Goal: Task Accomplishment & Management: Manage account settings

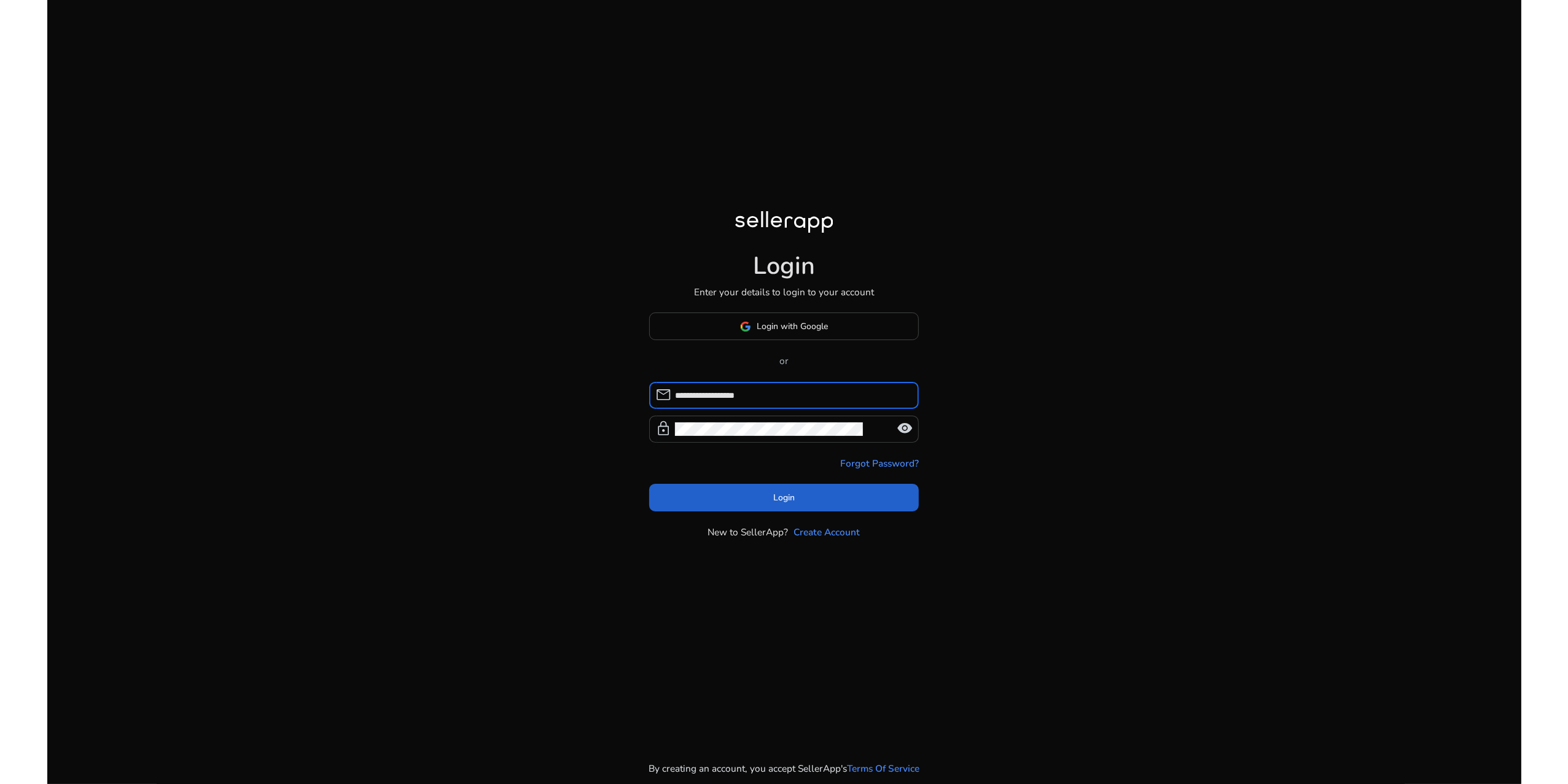
click at [766, 512] on span at bounding box center [784, 497] width 270 height 30
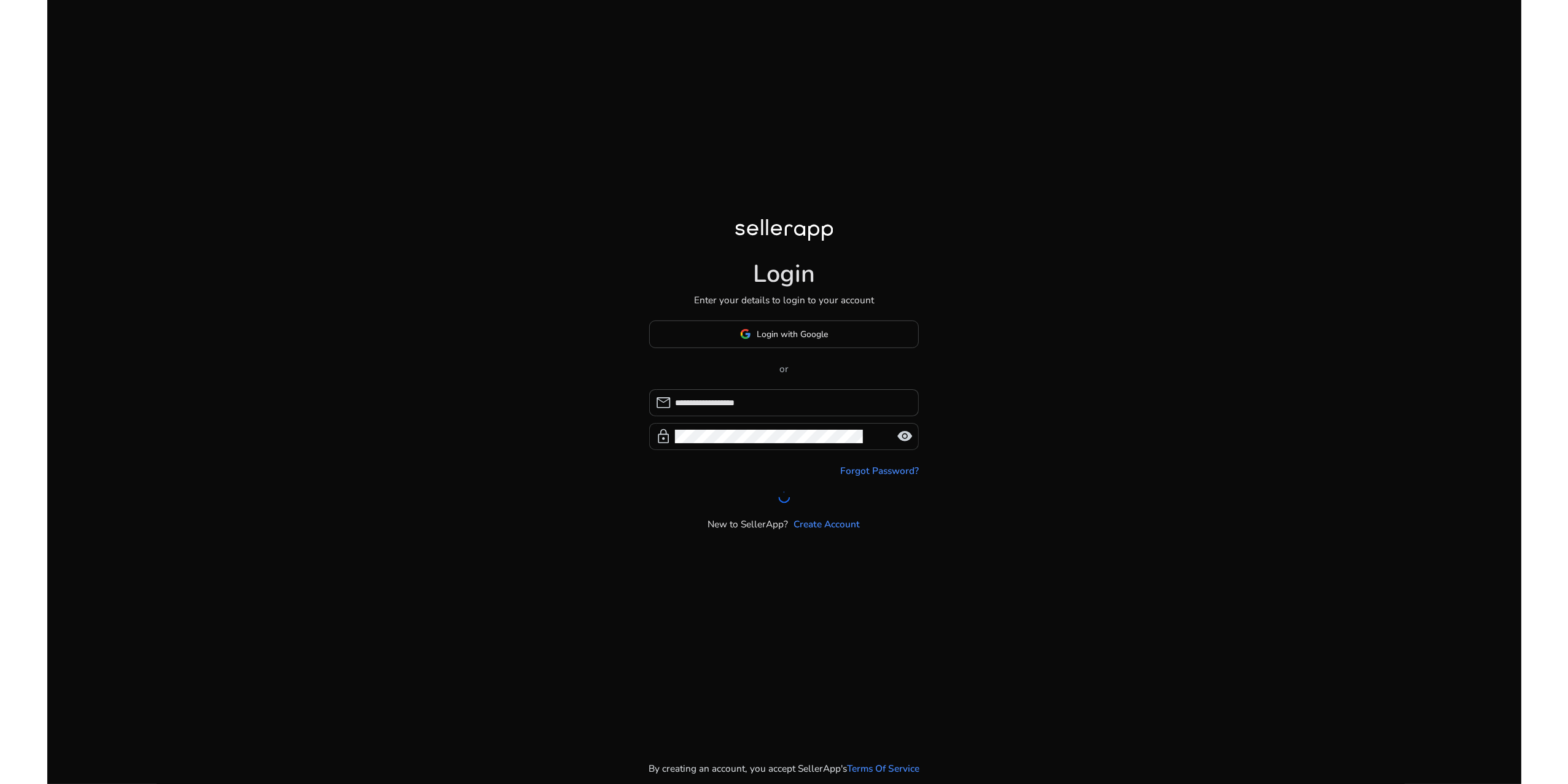
click at [897, 444] on span "visibility" at bounding box center [905, 436] width 16 height 16
click at [897, 444] on span "visibility_off" at bounding box center [905, 436] width 16 height 16
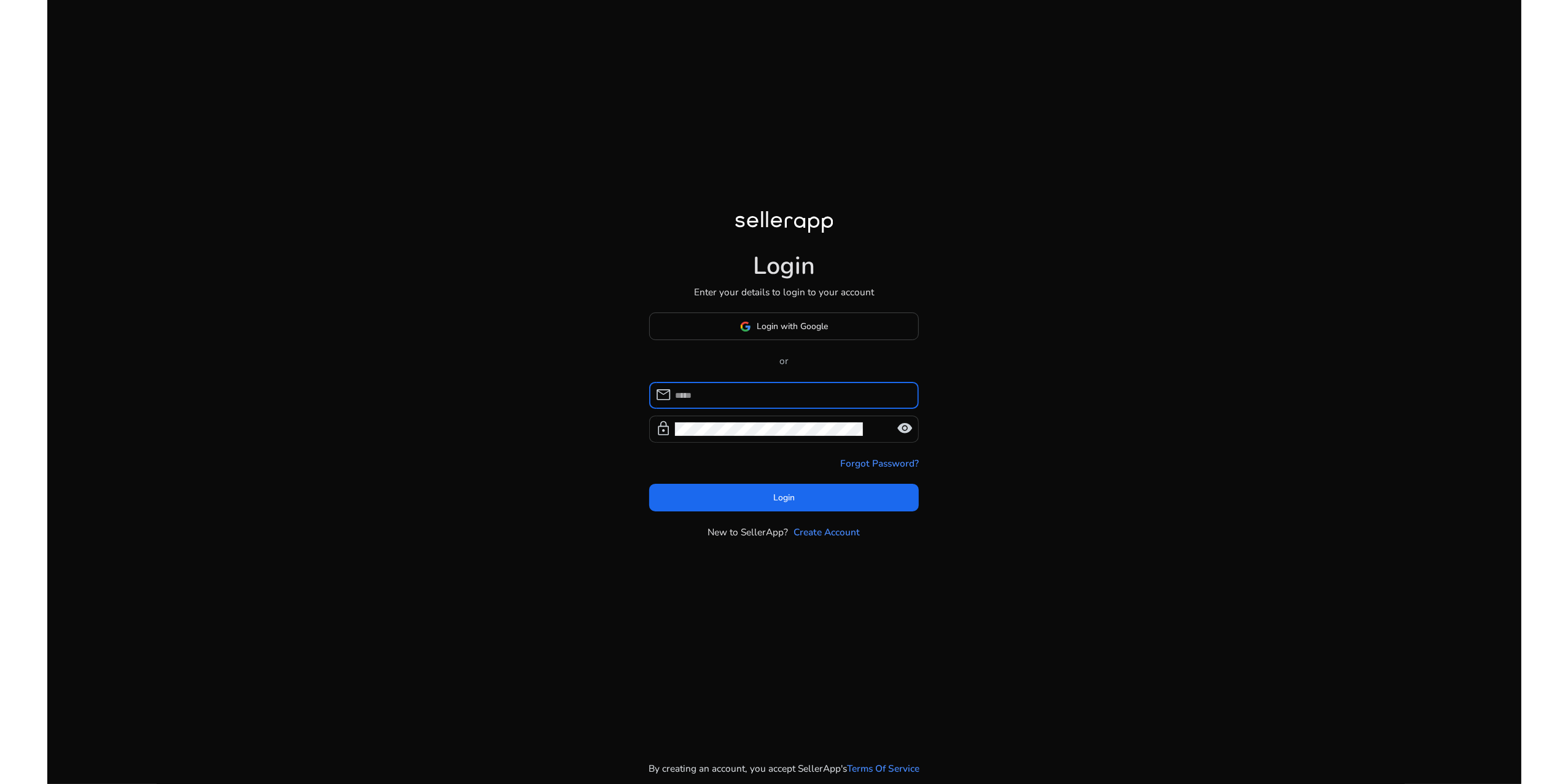
type input "**********"
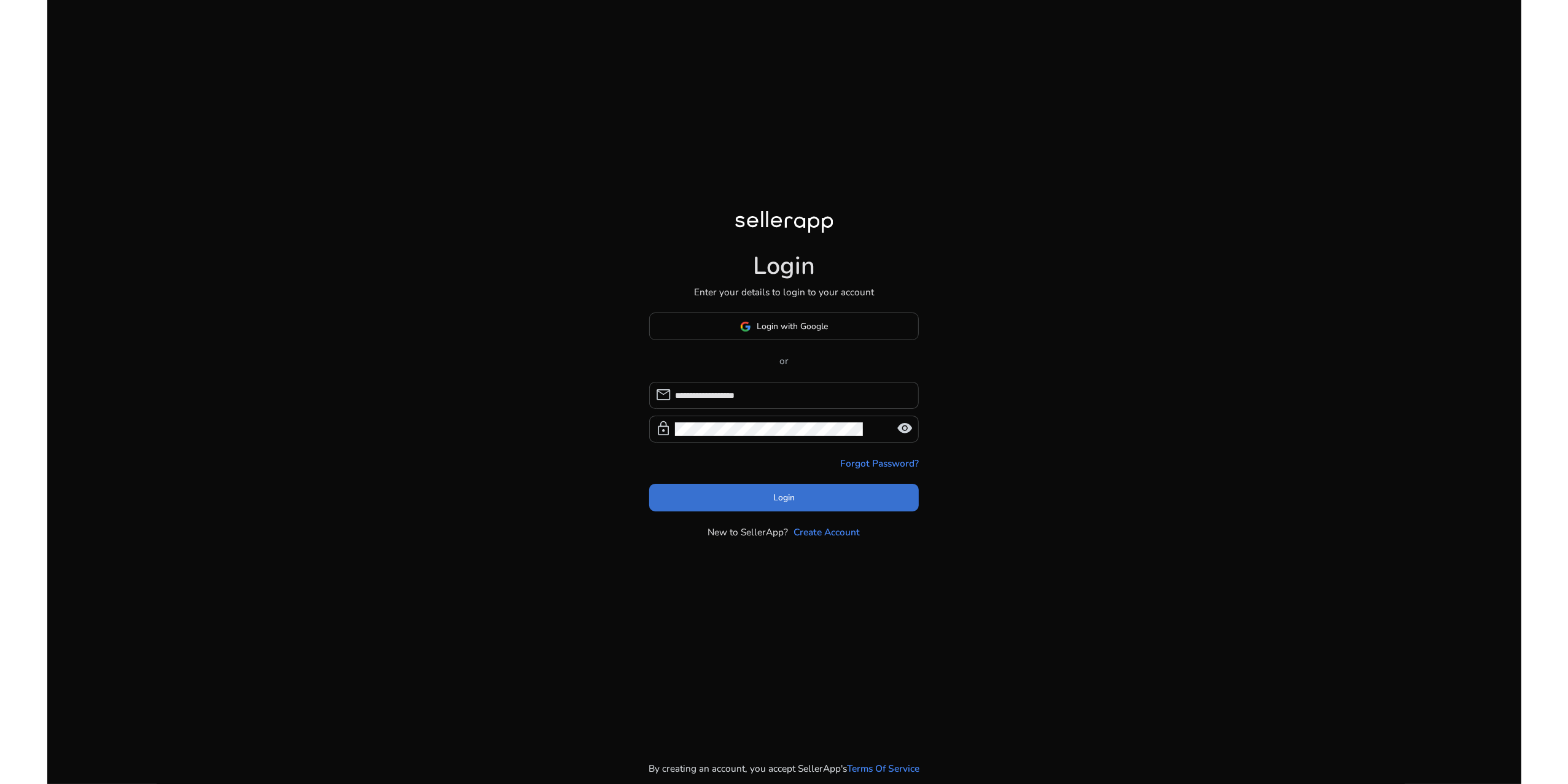
click at [789, 504] on span "Login" at bounding box center [784, 498] width 22 height 13
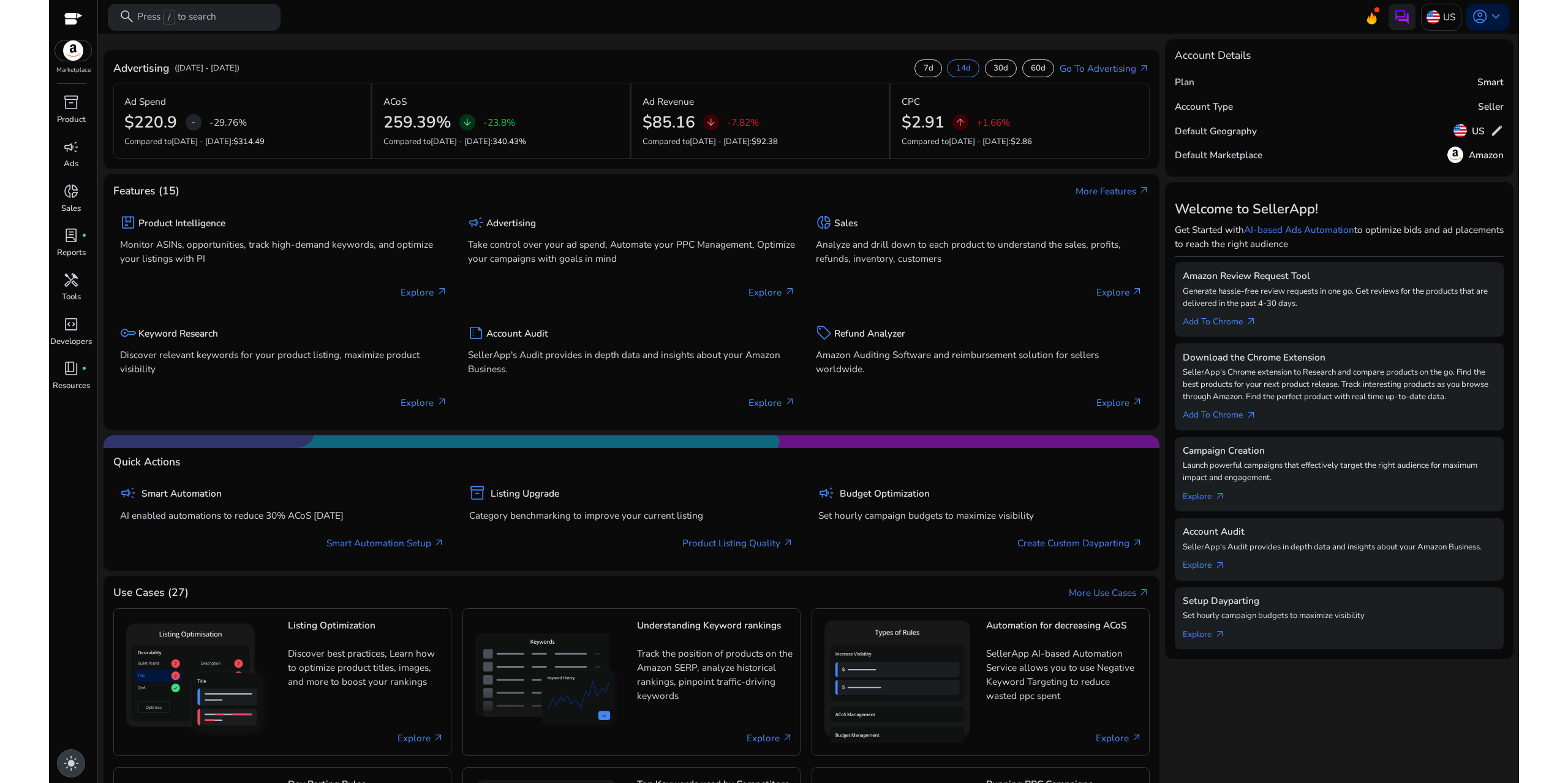
click at [70, 759] on span "light_mode" at bounding box center [71, 763] width 16 height 16
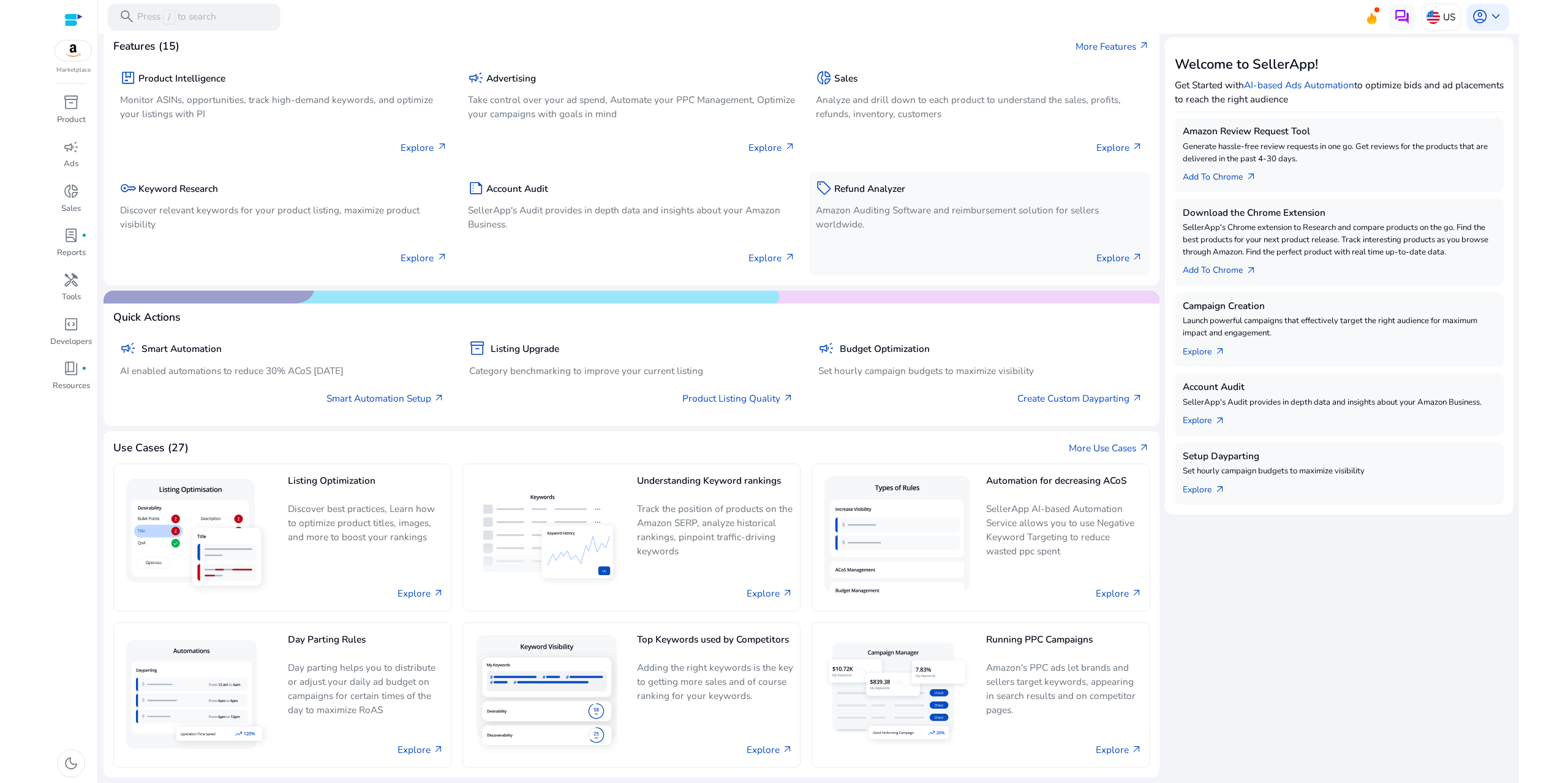
scroll to position [207, 0]
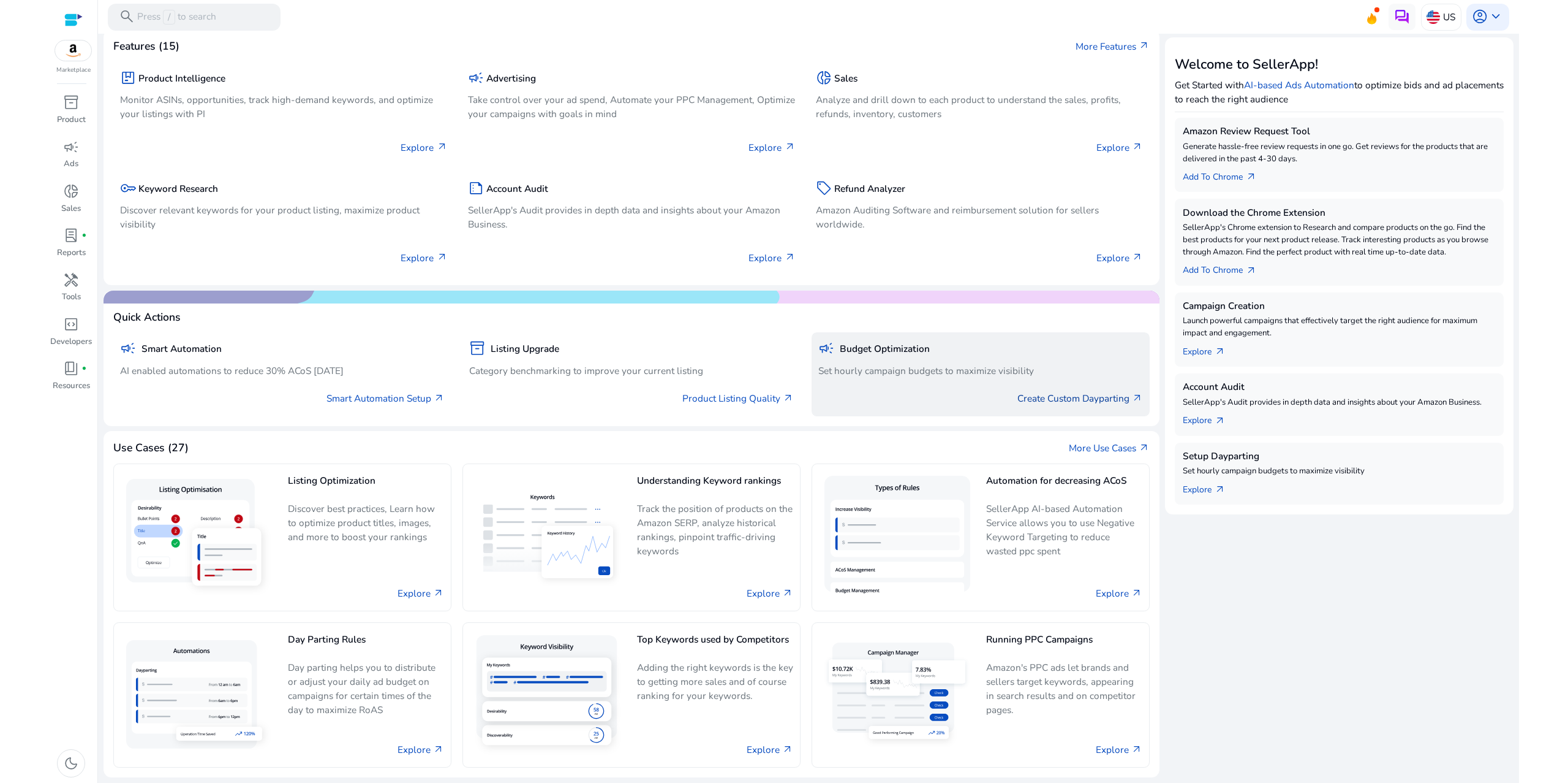
click at [1037, 405] on link "Create Custom Dayparting arrow_outward" at bounding box center [1080, 398] width 125 height 14
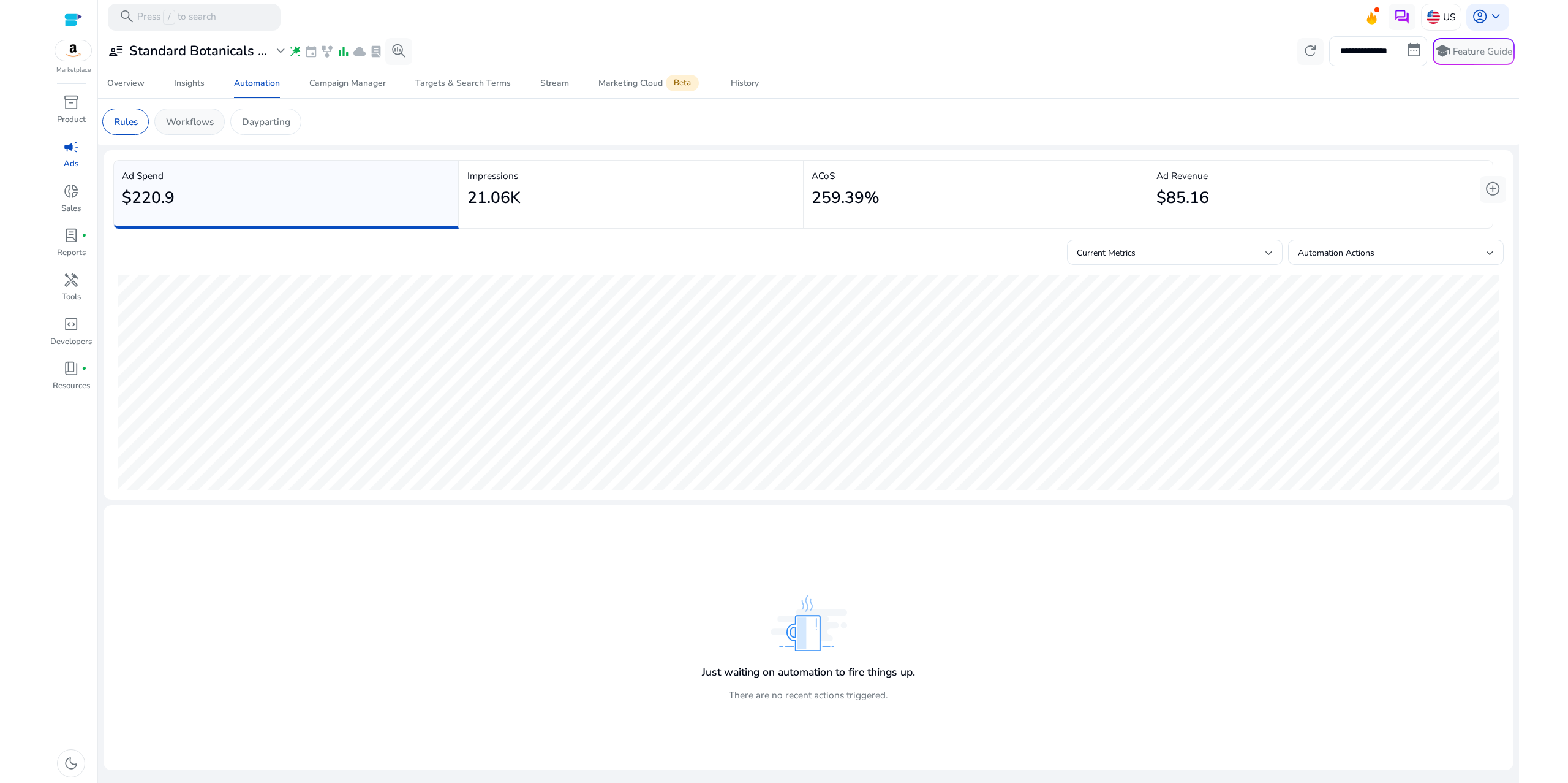
click at [213, 129] on p "Workflows" at bounding box center [189, 122] width 48 height 14
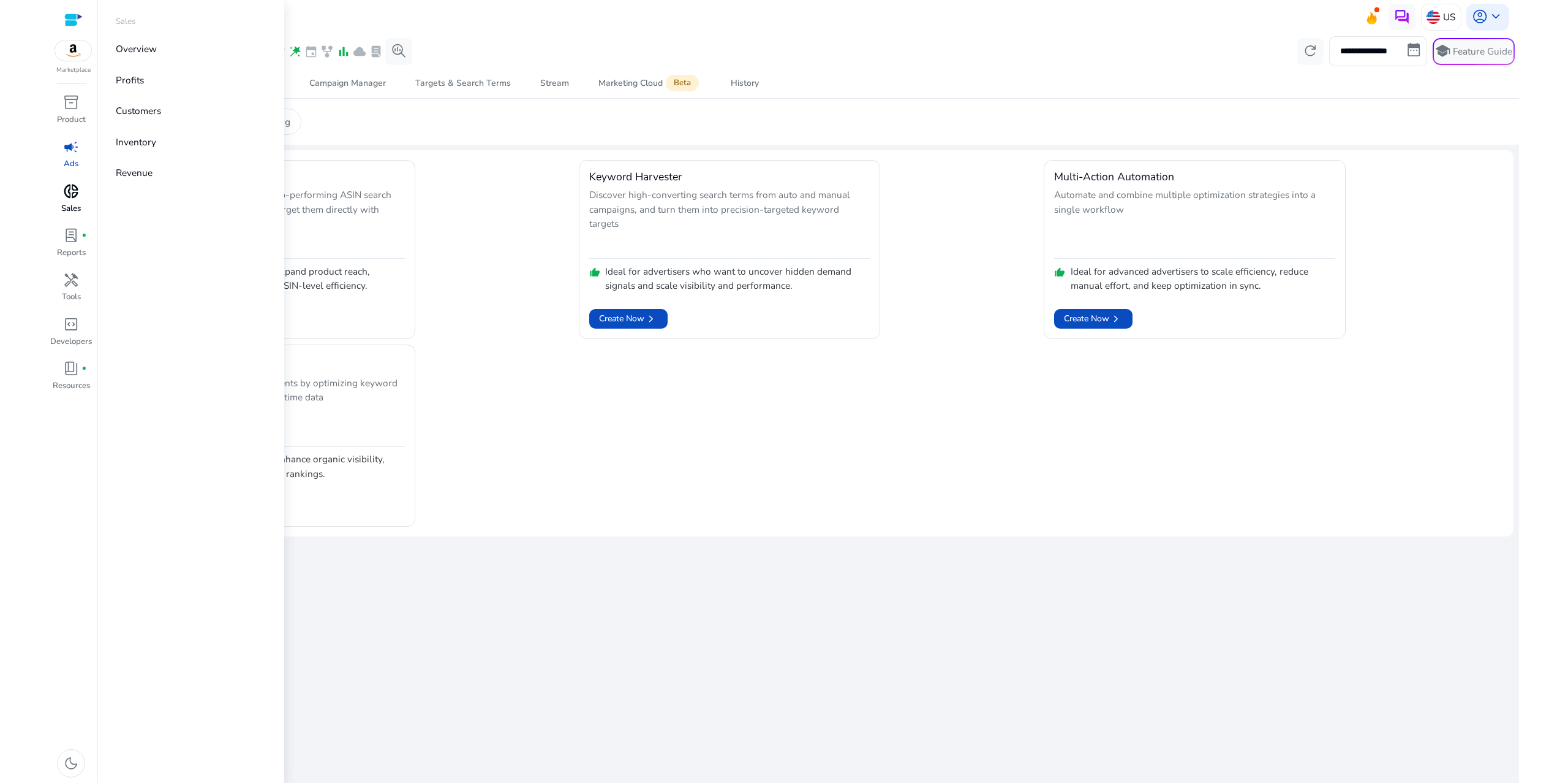
click at [71, 199] on span "donut_small" at bounding box center [71, 191] width 16 height 16
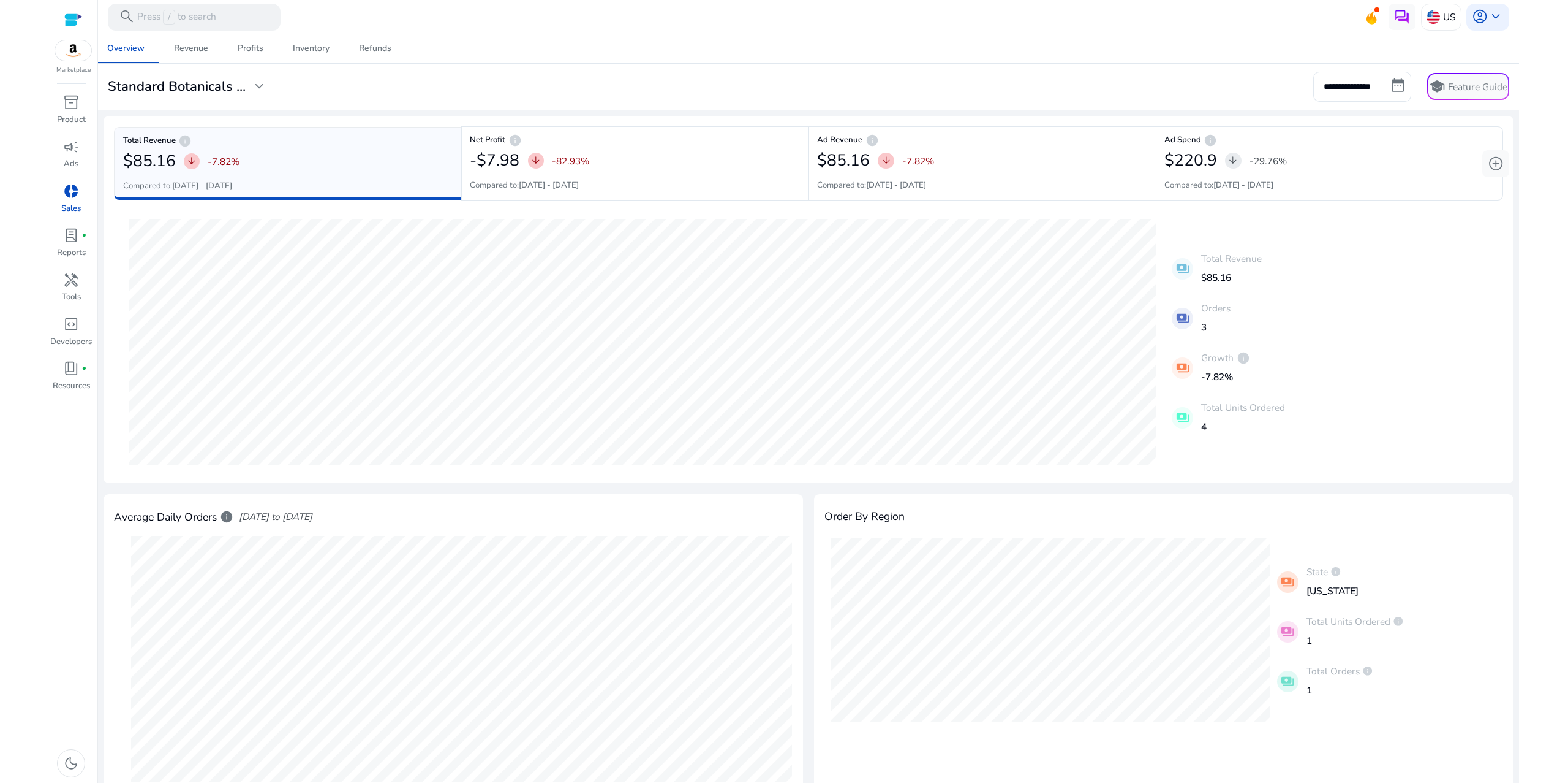
scroll to position [502, 0]
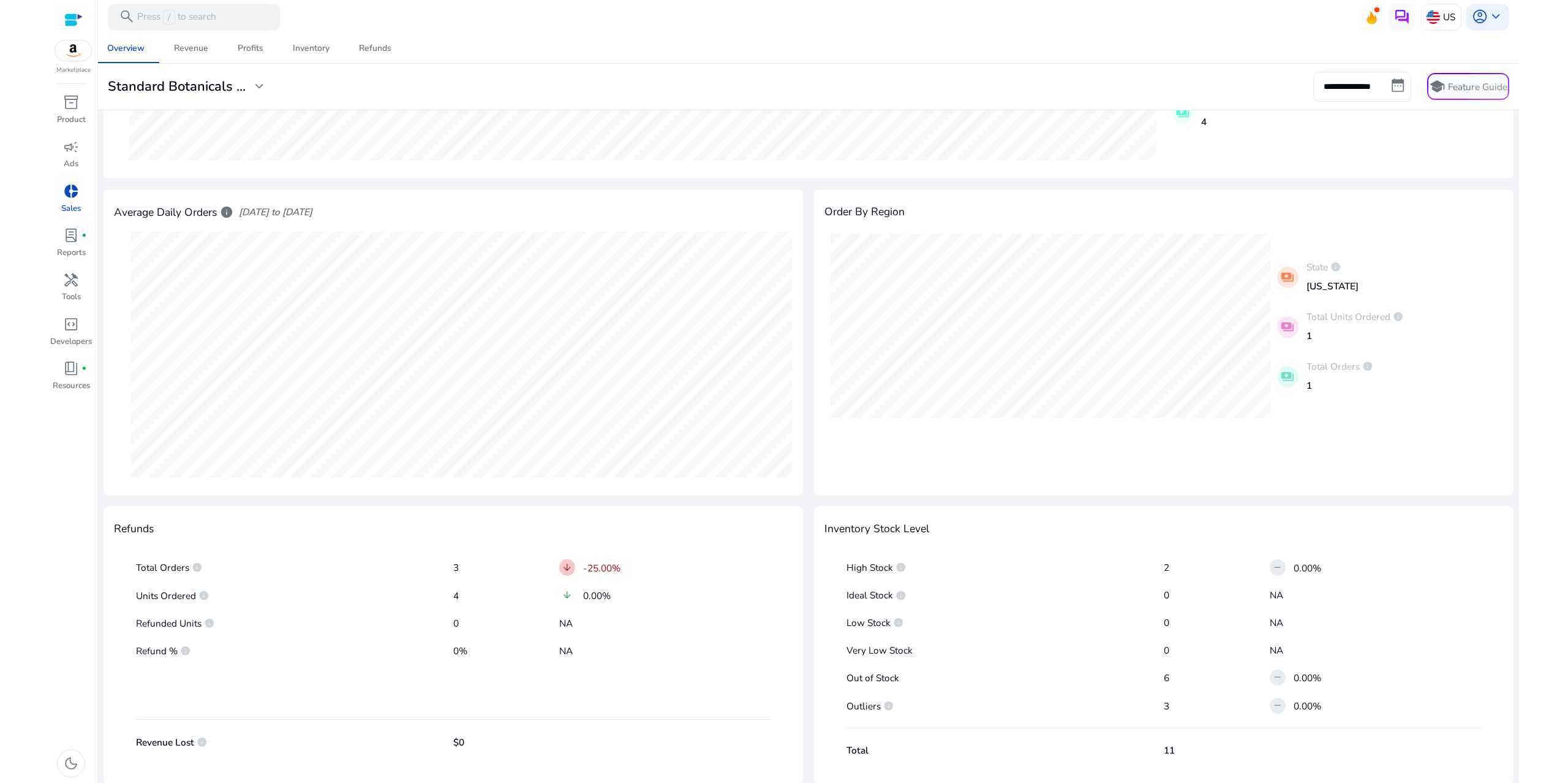
click at [1544, 194] on html "**********" at bounding box center [784, 392] width 1568 height 783
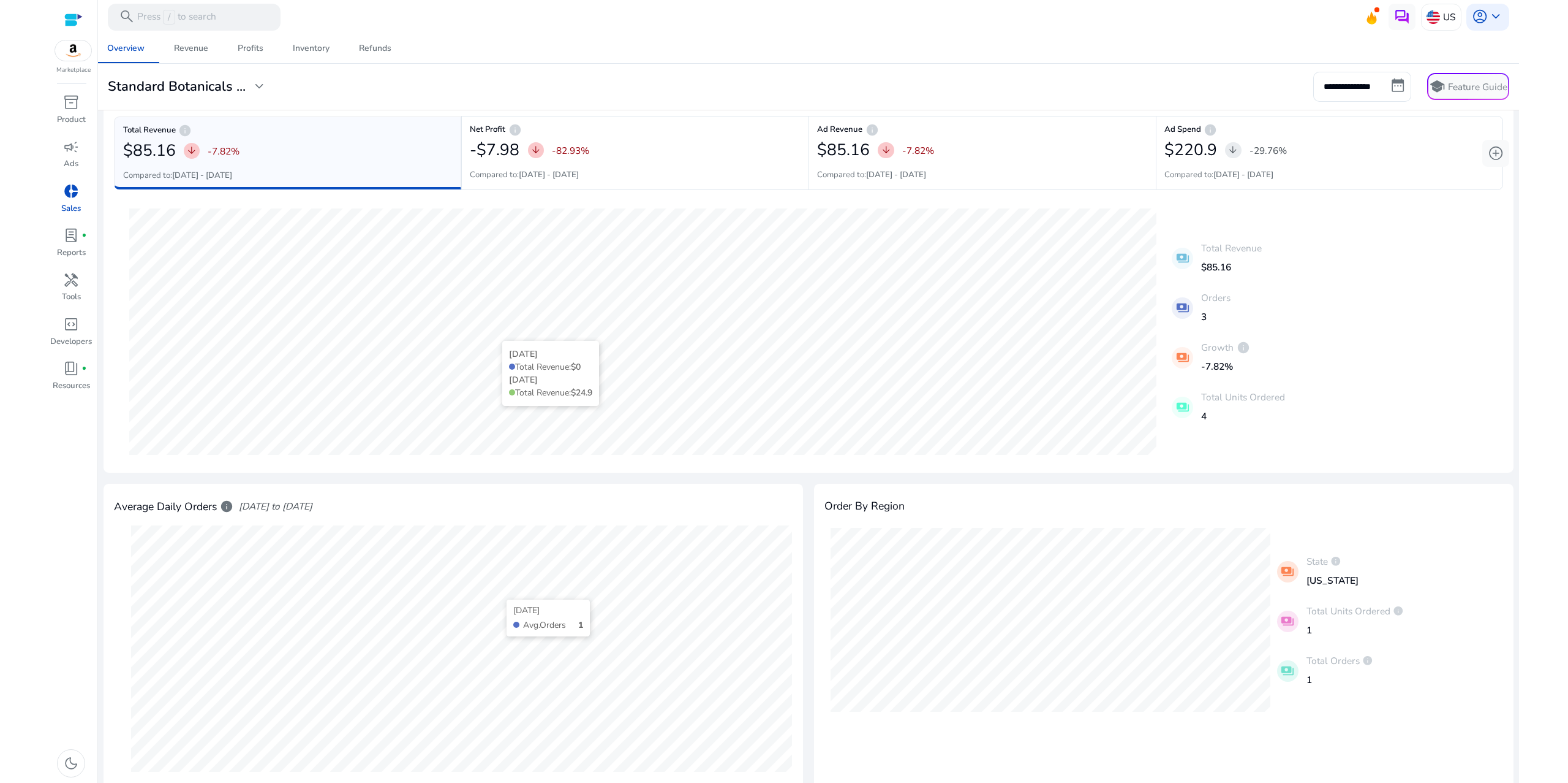
scroll to position [0, 0]
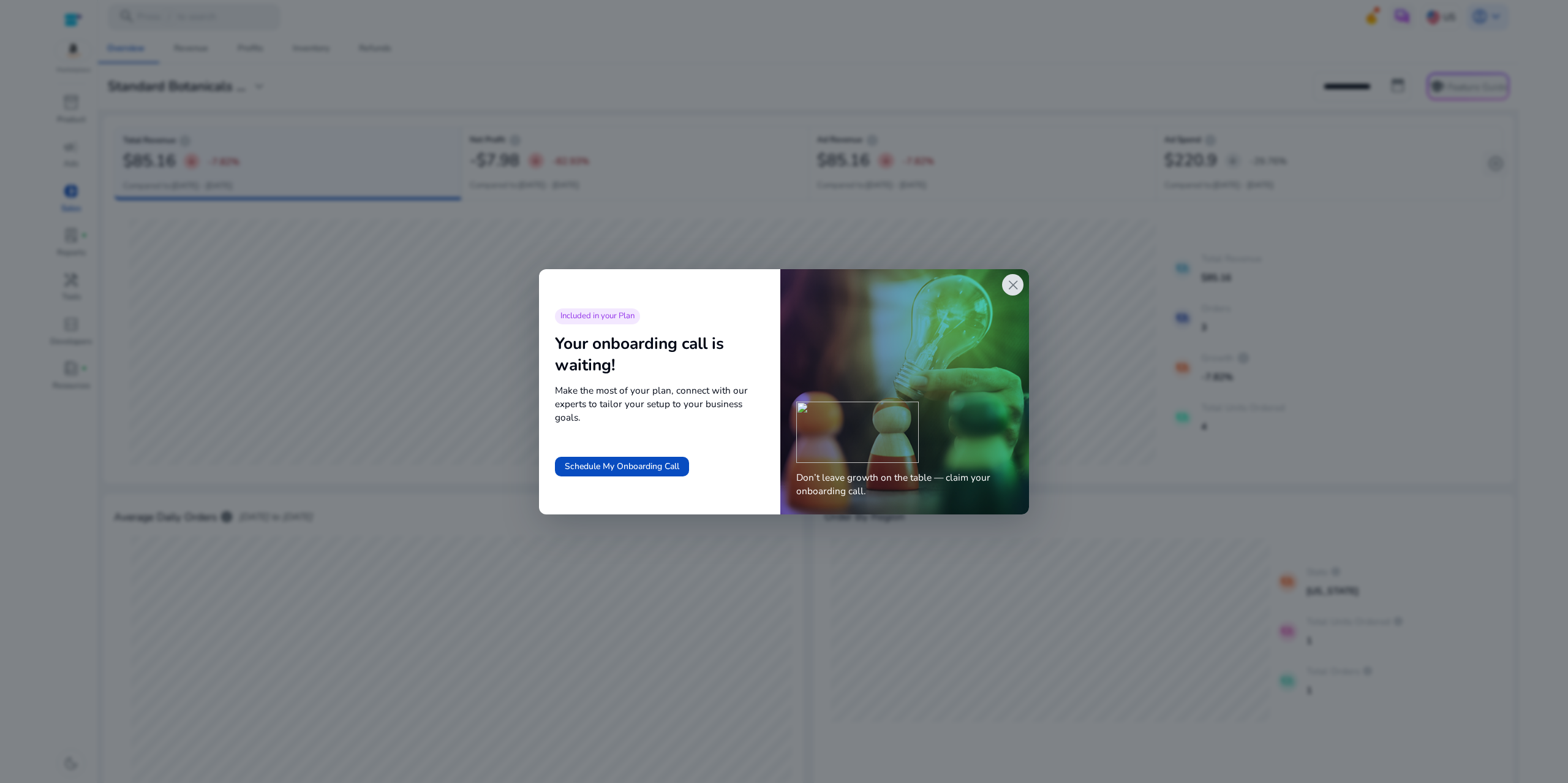
click at [1006, 293] on span "close" at bounding box center [1013, 285] width 16 height 16
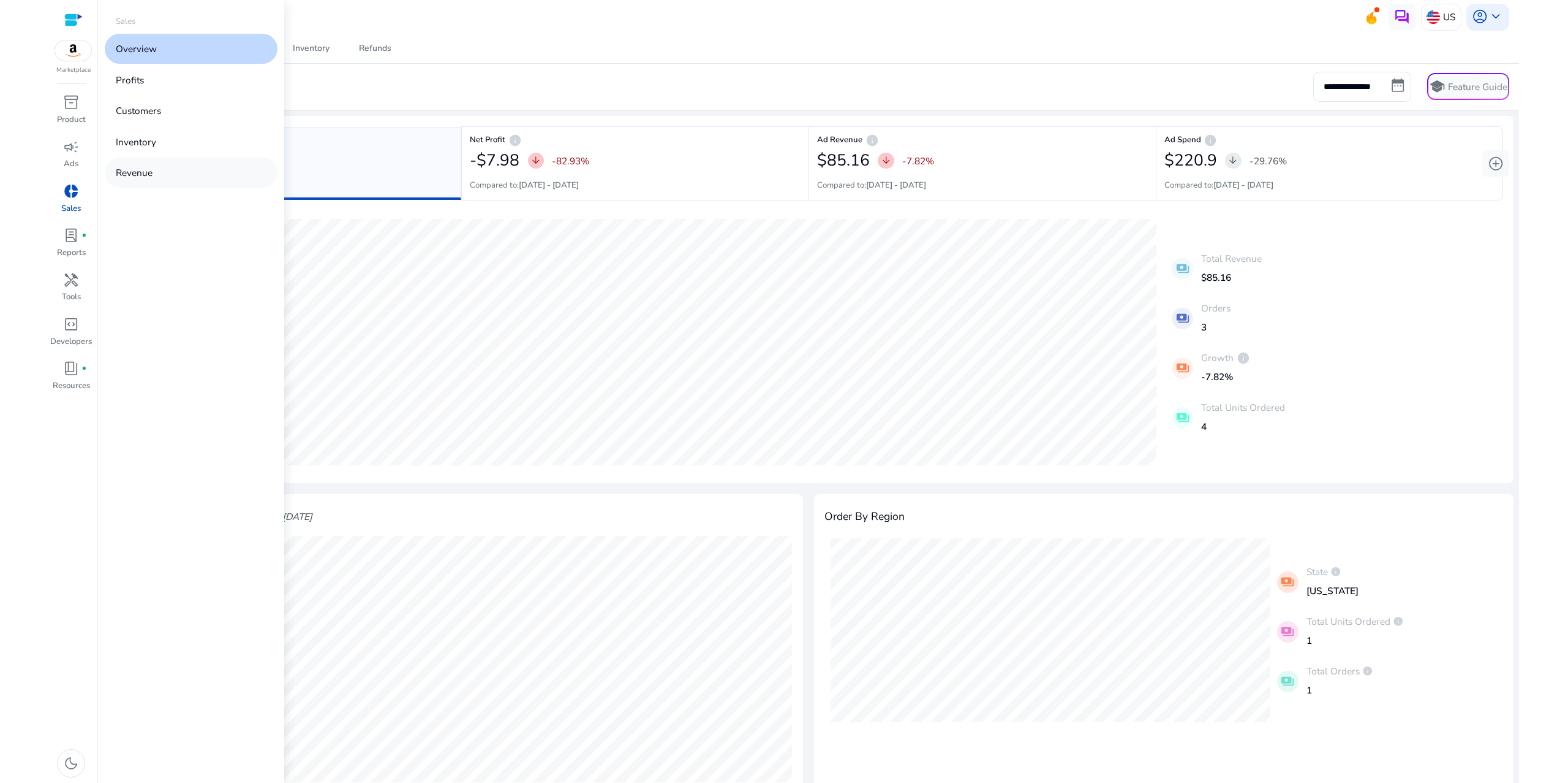
click at [152, 180] on p "Revenue" at bounding box center [133, 172] width 37 height 14
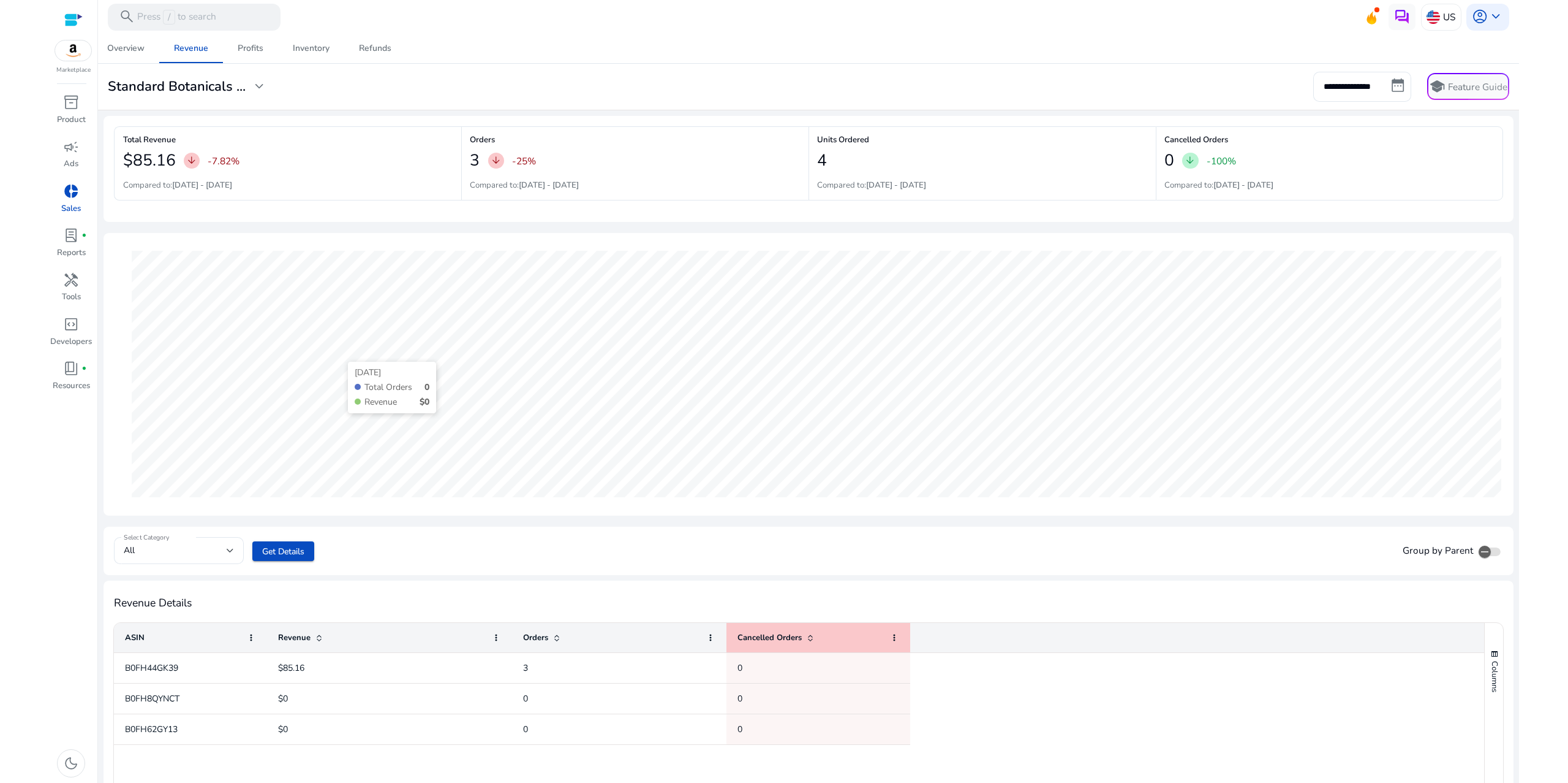
scroll to position [290, 0]
